Goal: Check status: Check status

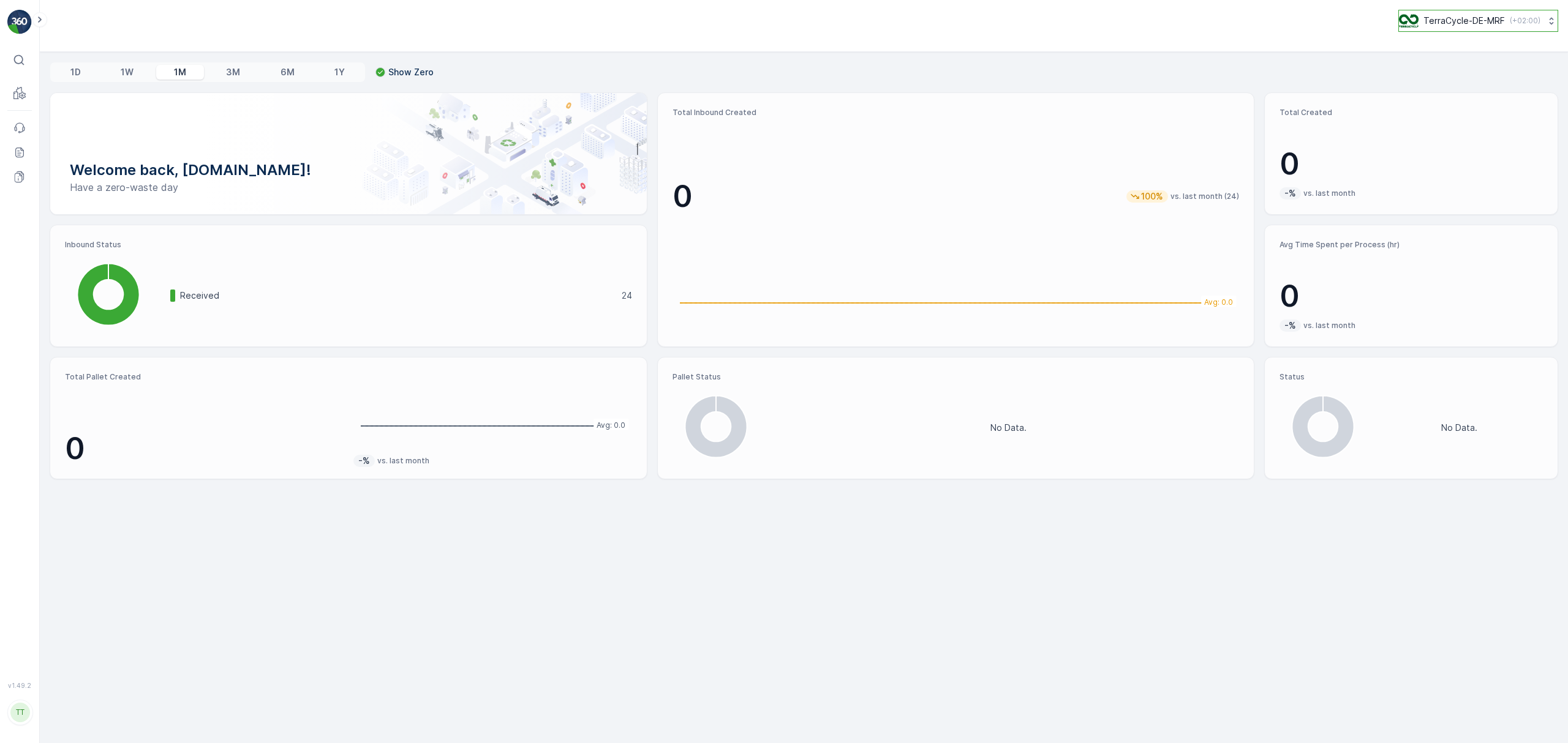
click at [1451, 26] on p "TerraCycle-DE-MRF" at bounding box center [1463, 21] width 81 height 13
type input "fti"
click at [1451, 79] on span "TerraCycle-CA01-FTI" at bounding box center [1451, 75] width 87 height 13
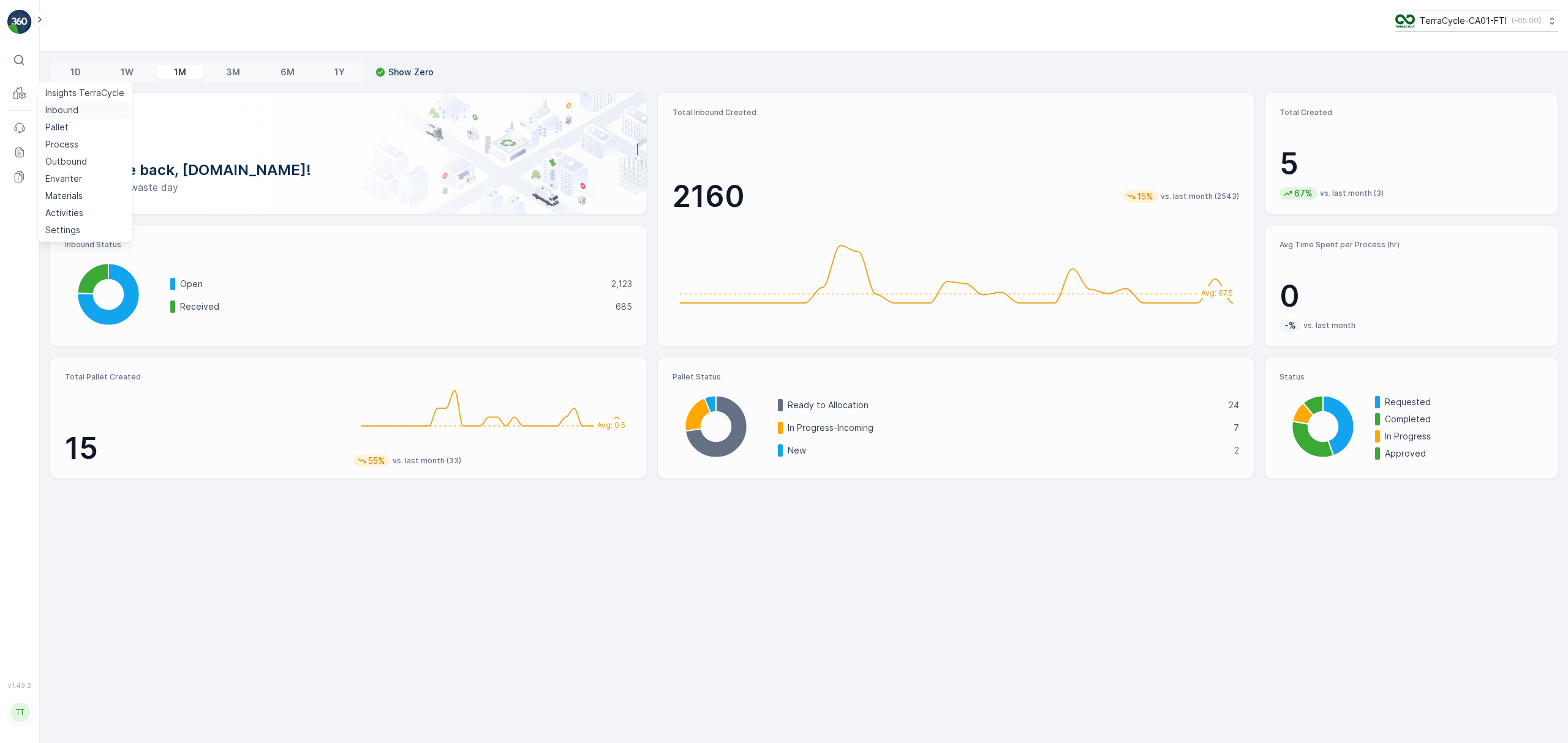
click at [49, 108] on p "Inbound" at bounding box center [61, 110] width 33 height 13
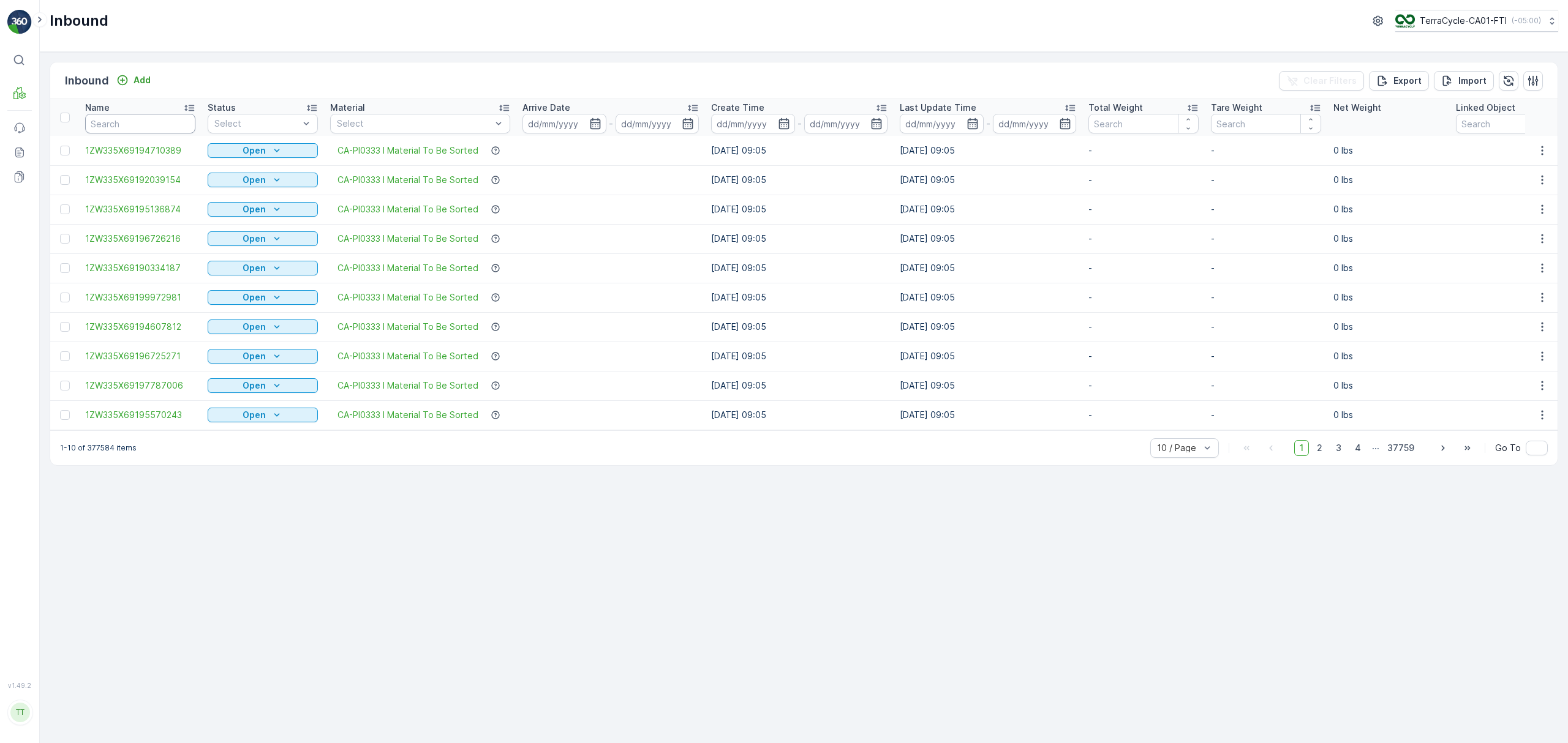
click at [141, 125] on input "text" at bounding box center [139, 123] width 110 height 19
paste input "1ZW335X69190367428"
type input "1ZW335X69190367428"
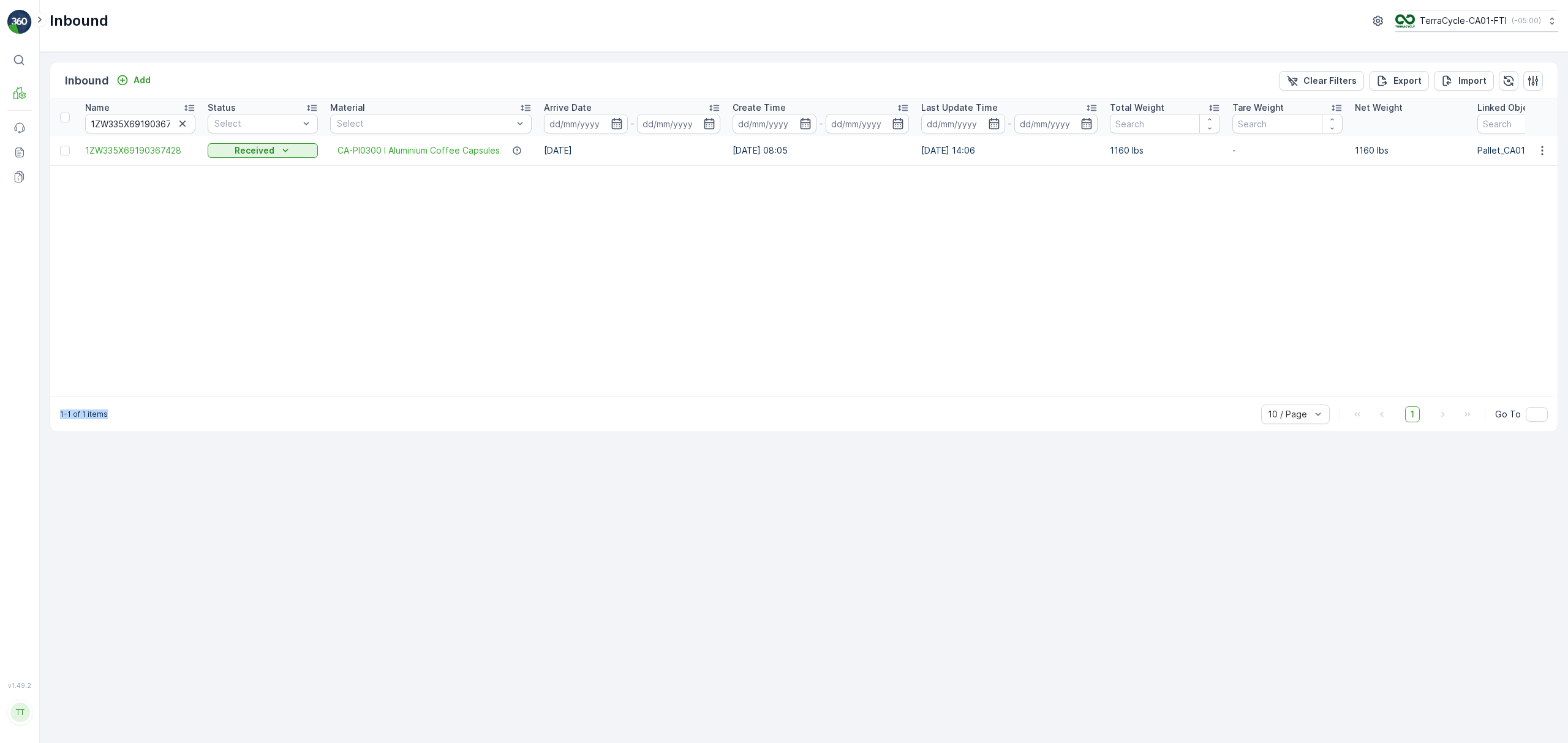
drag, startPoint x: 644, startPoint y: 397, endPoint x: 849, endPoint y: 416, distance: 205.9
click at [849, 416] on div "Inbound Add Clear Filters Export Import Name 1ZW335X69190367428 Status Select M…" at bounding box center [804, 247] width 1508 height 371
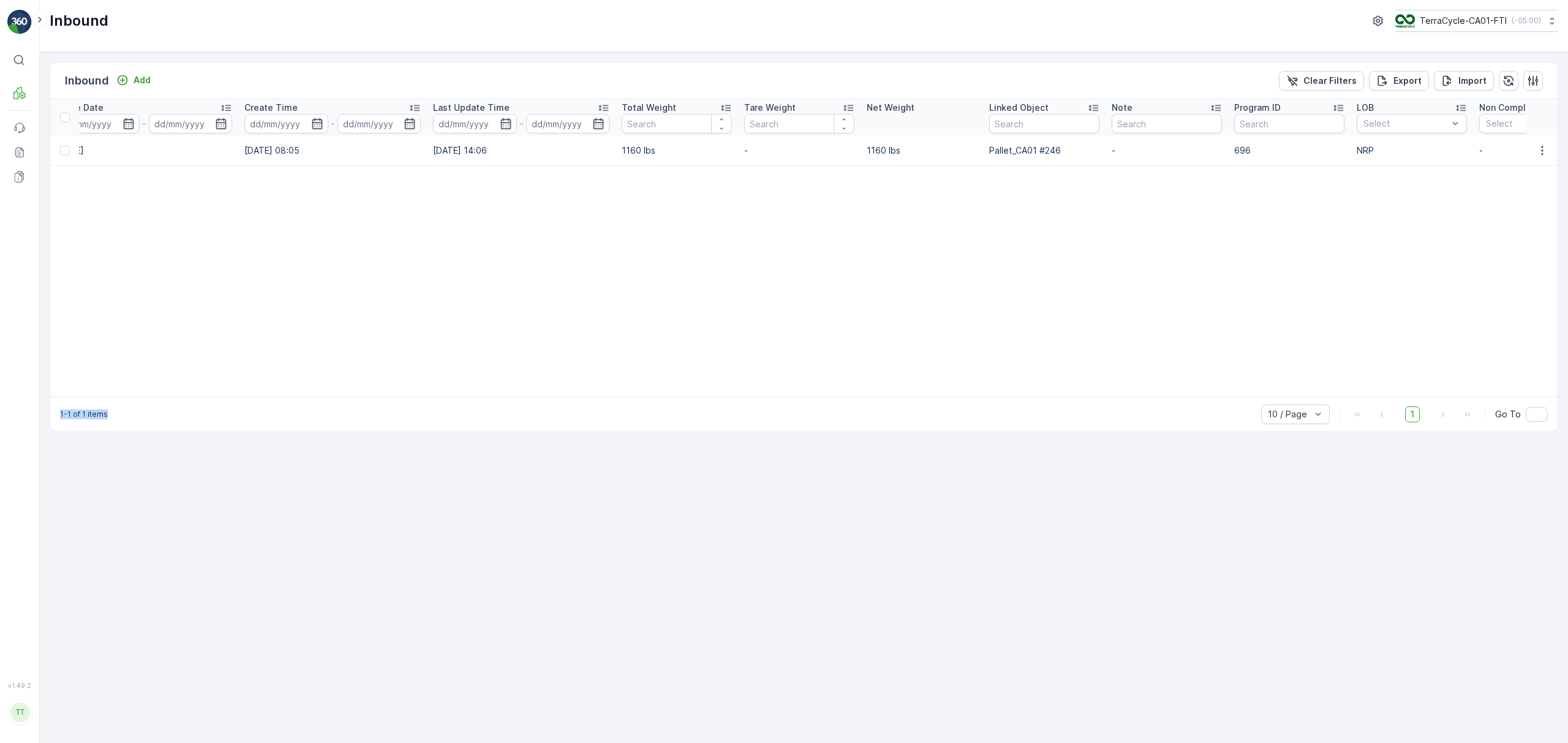
scroll to position [0, 561]
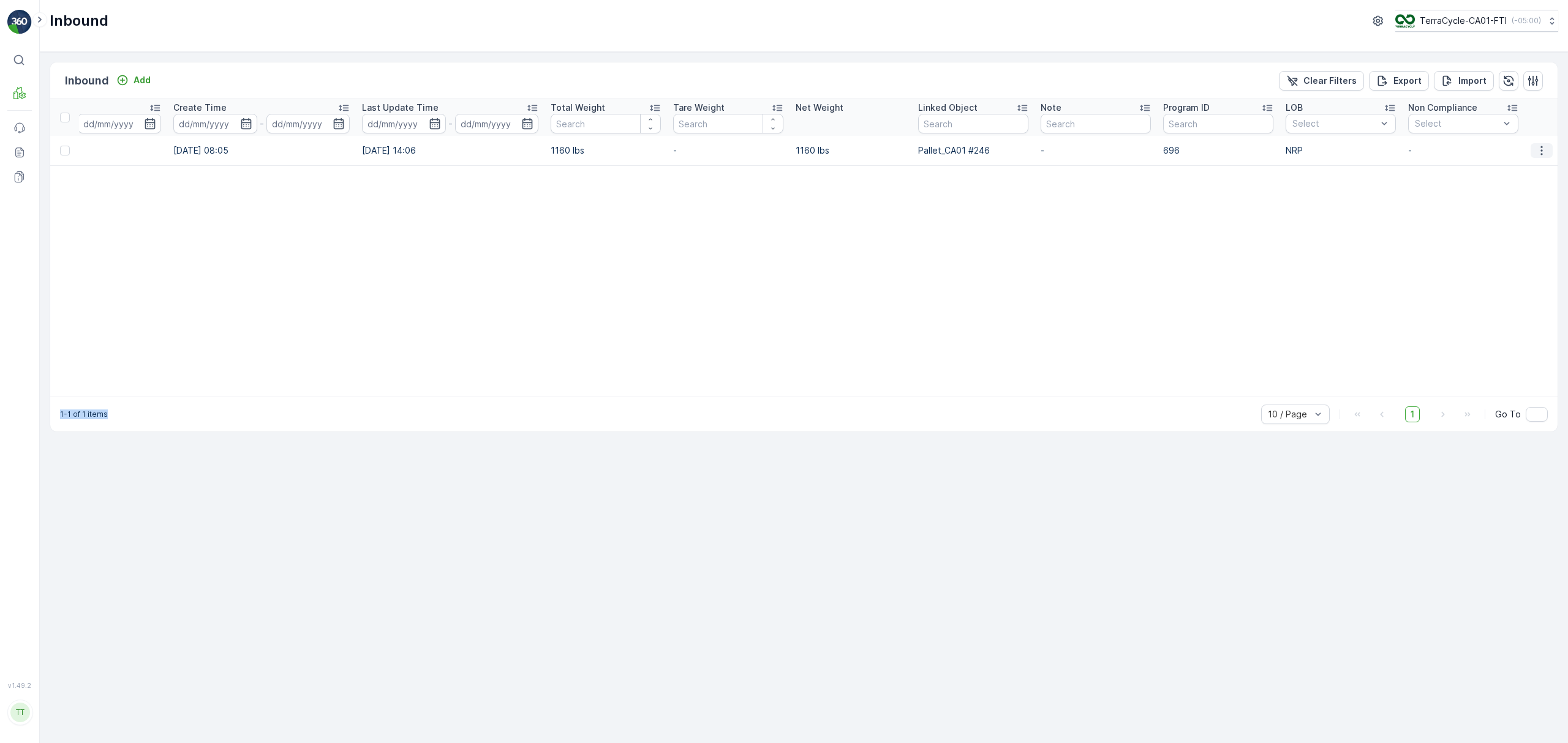
click at [1541, 153] on icon "button" at bounding box center [1541, 150] width 13 height 13
click at [1519, 172] on span "See More Details" at bounding box center [1511, 169] width 71 height 13
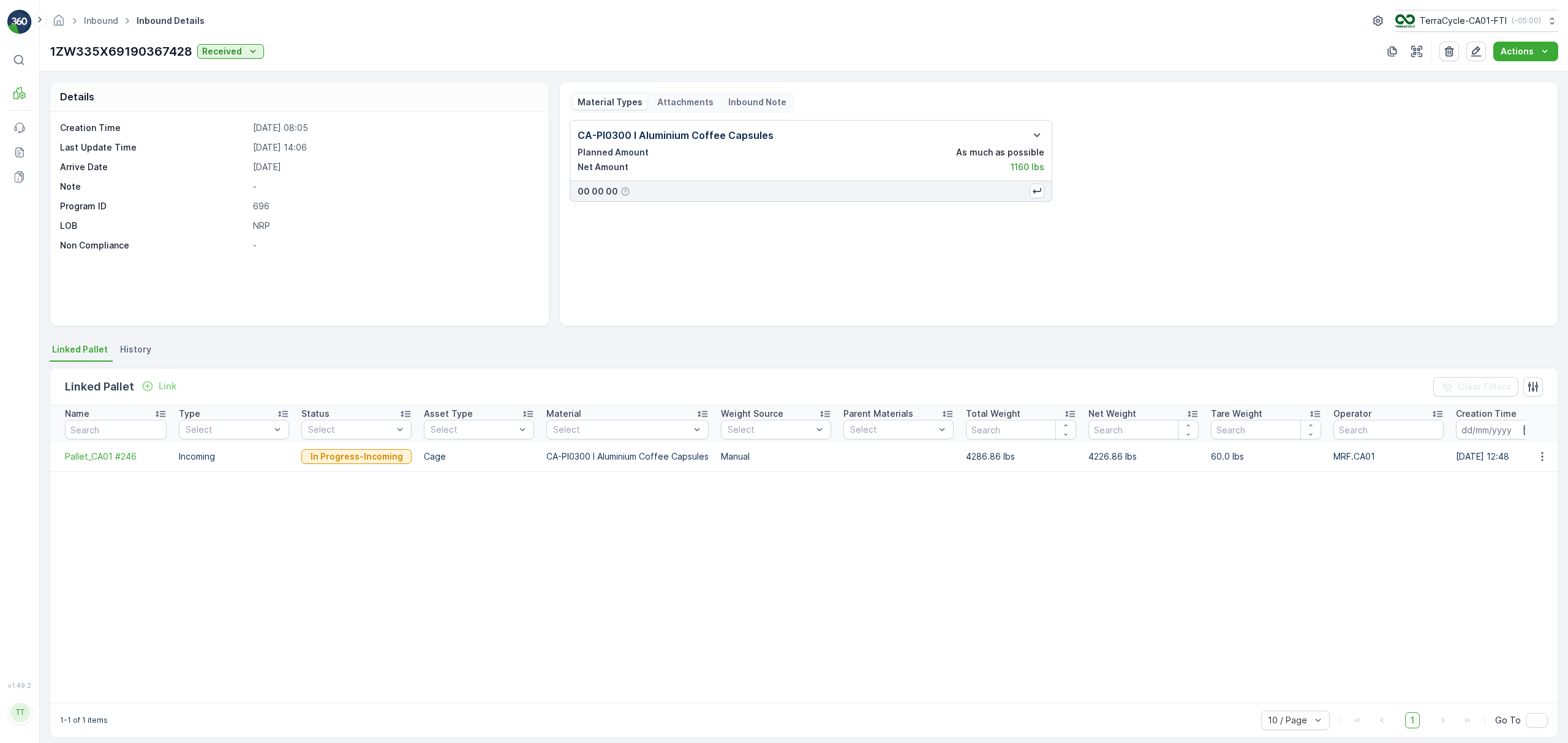
click at [131, 358] on li "History" at bounding box center [137, 351] width 39 height 21
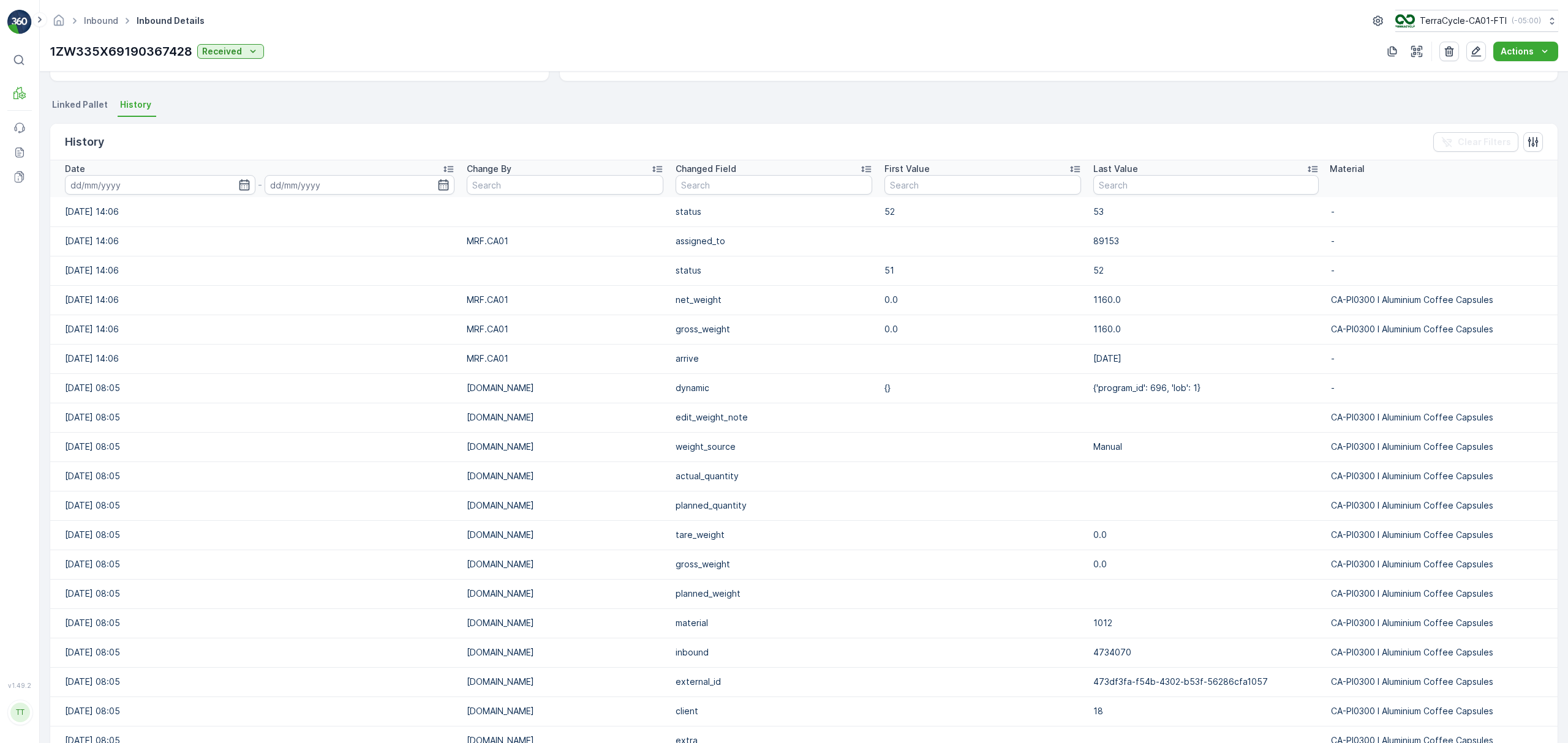
scroll to position [326, 0]
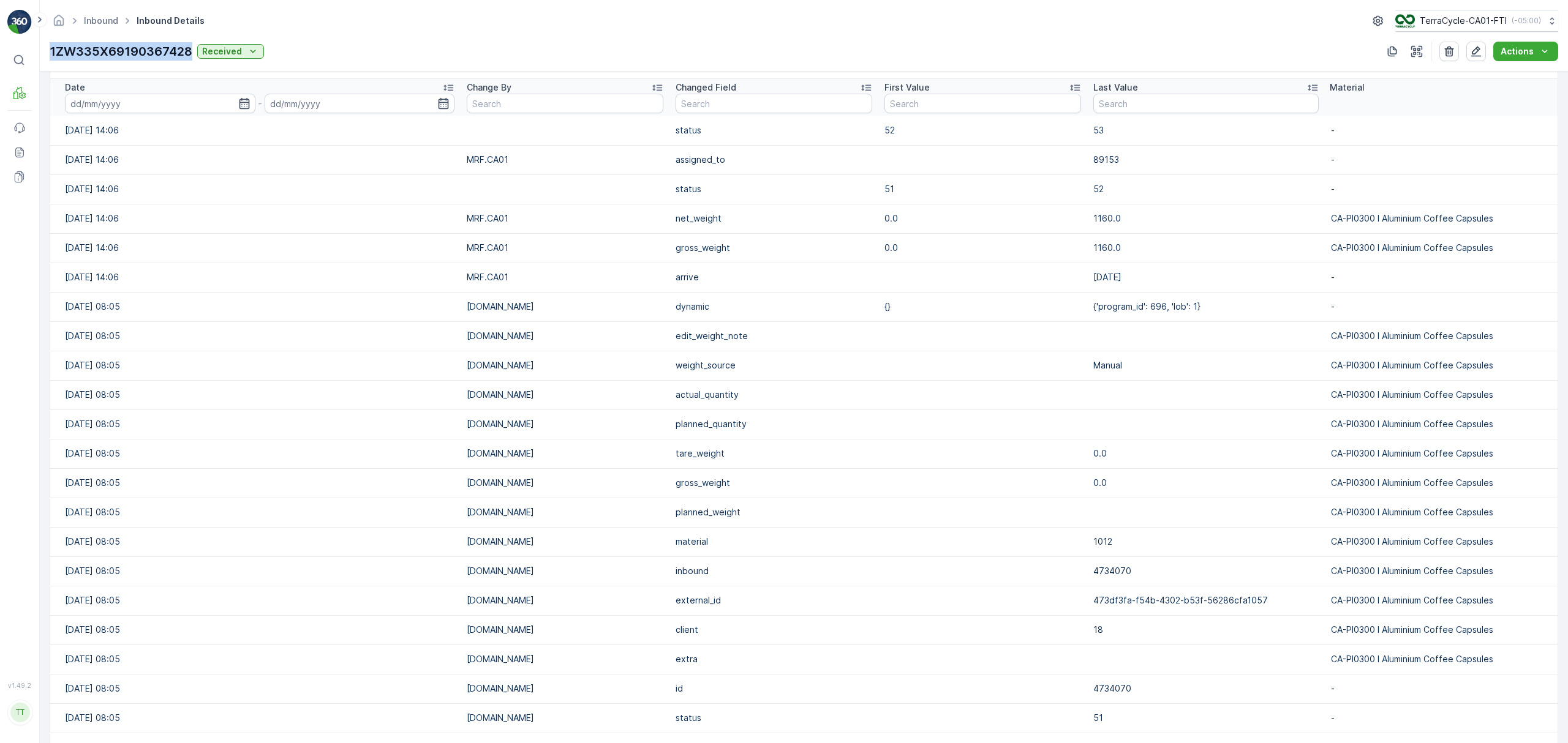
drag, startPoint x: 50, startPoint y: 51, endPoint x: 190, endPoint y: 51, distance: 140.0
click at [190, 51] on p "1ZW335X69190367428" at bounding box center [121, 51] width 143 height 18
copy p "1ZW335X69190367428"
click at [103, 21] on link "Inbound" at bounding box center [101, 20] width 34 height 10
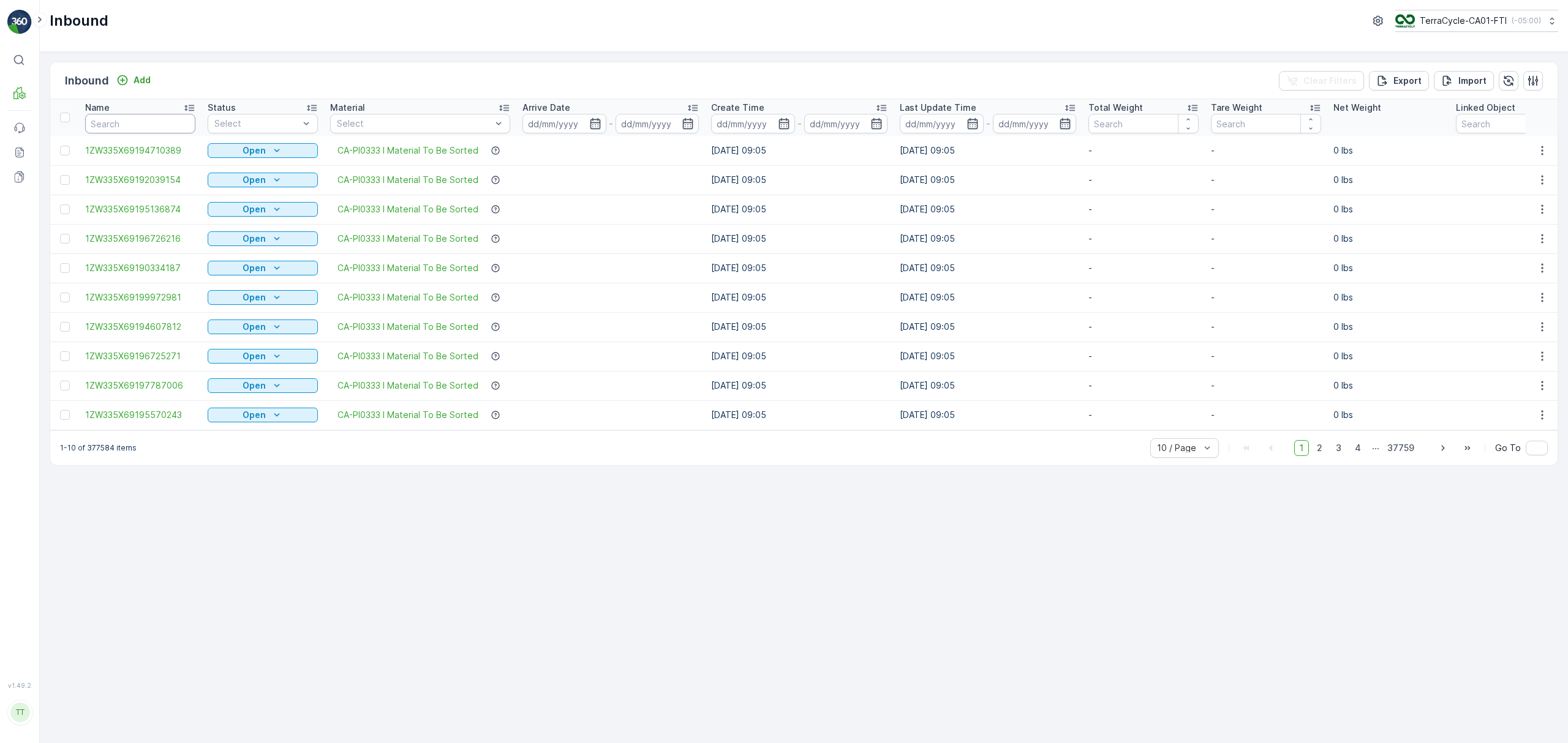
click at [123, 119] on input "text" at bounding box center [139, 123] width 110 height 19
paste input "1ZW335X69190367428"
type input "1ZW335X69190367428"
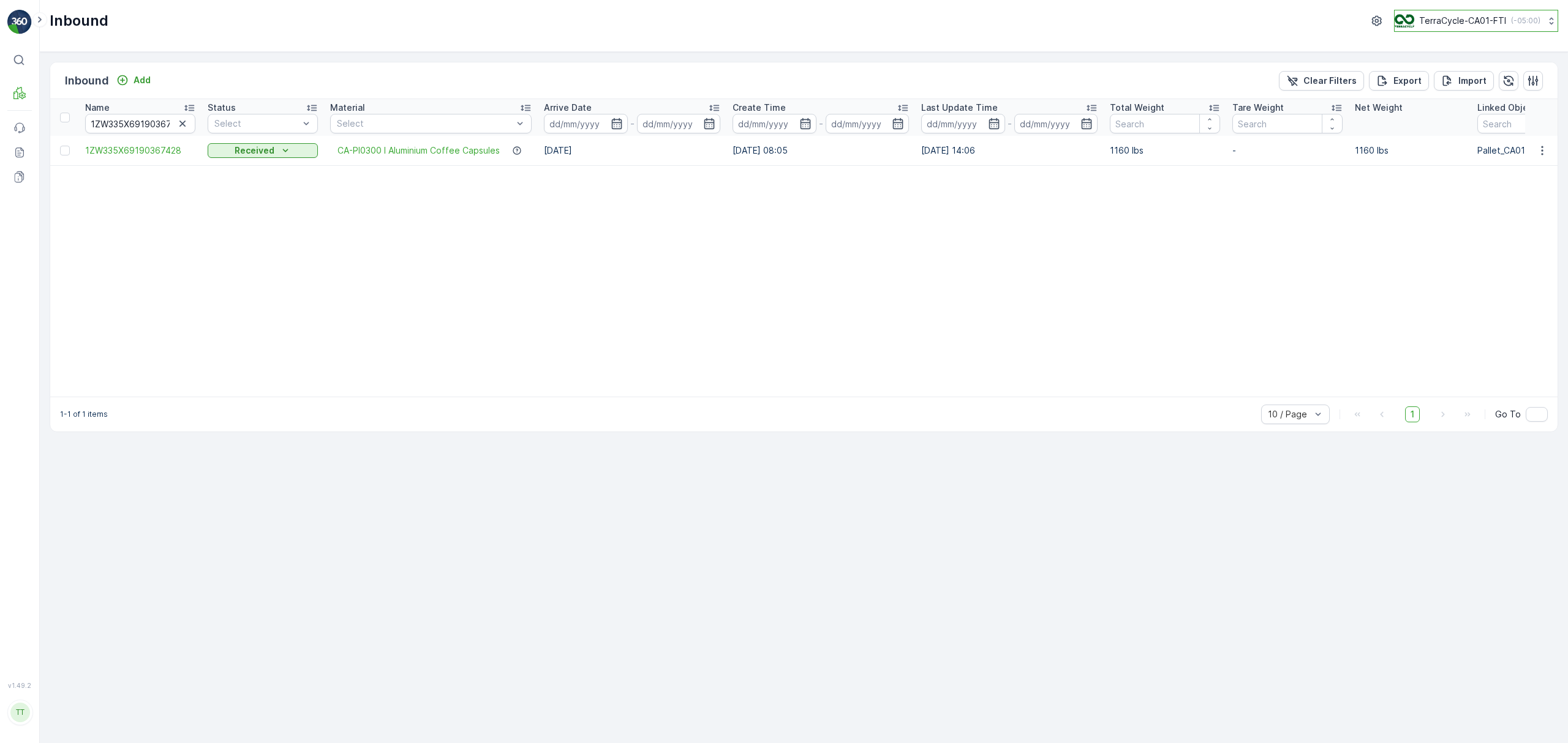
click at [1426, 23] on p "TerraCycle-CA01-FTI" at bounding box center [1462, 21] width 87 height 13
type input "nl"
click at [1419, 83] on span "Europe/[GEOGRAPHIC_DATA] (+02:00)" at bounding box center [1471, 86] width 137 height 10
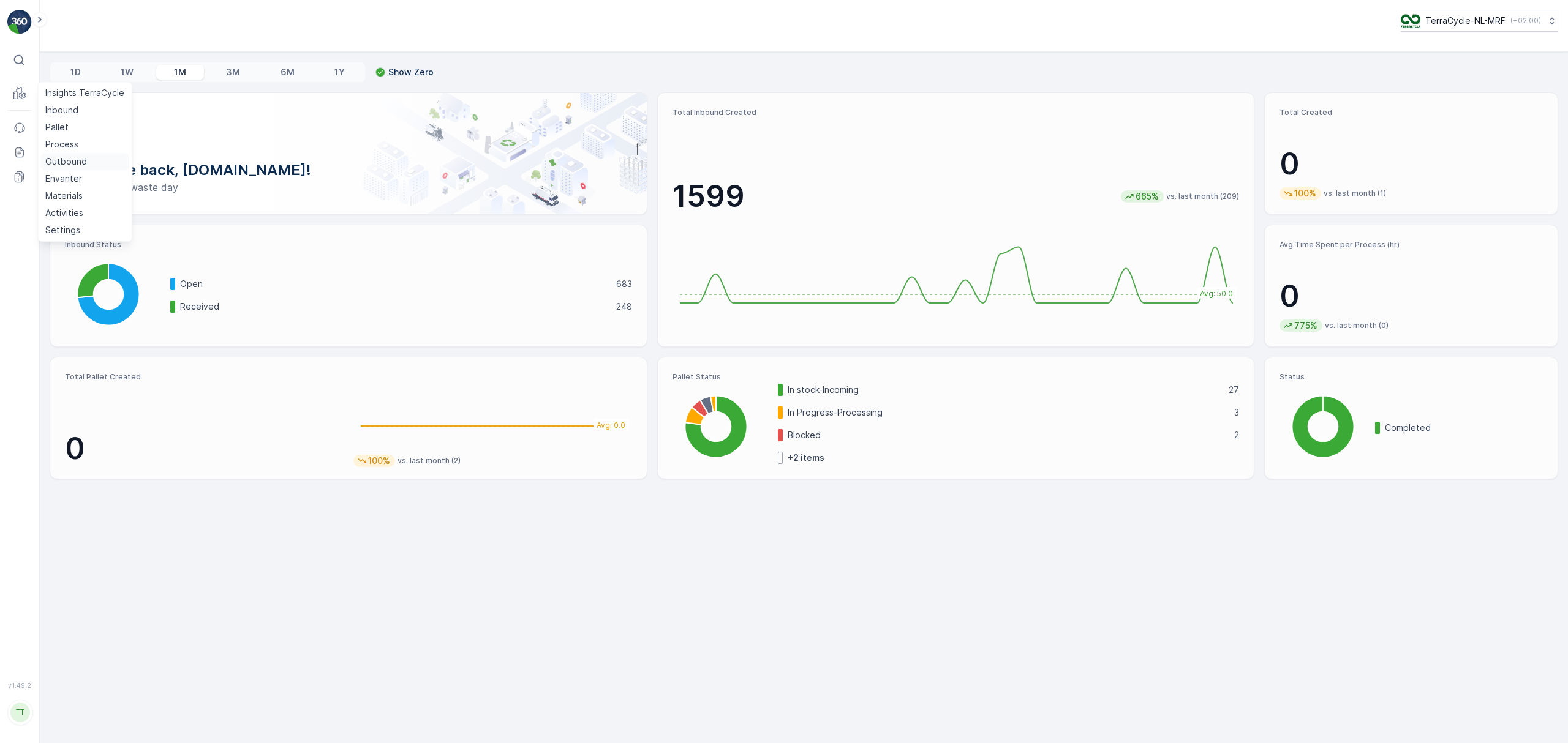
click at [62, 162] on p "Outbound" at bounding box center [66, 161] width 42 height 13
